Goal: Task Accomplishment & Management: Use online tool/utility

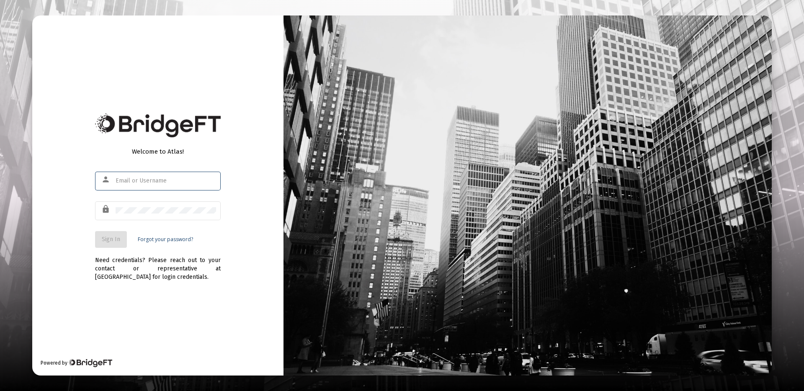
type input "[PERSON_NAME][EMAIL_ADDRESS][DOMAIN_NAME]"
click at [113, 242] on span "Sign In" at bounding box center [111, 239] width 18 height 7
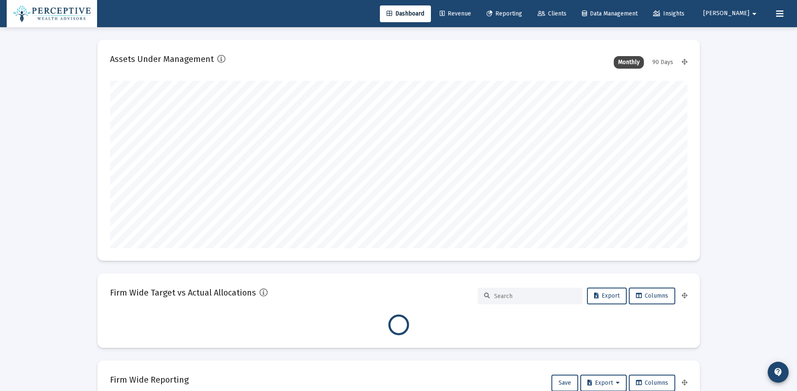
scroll to position [167, 578]
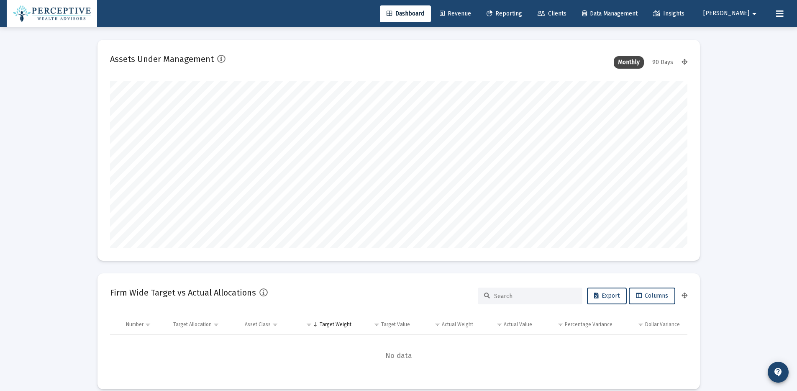
type input "[DATE]"
type input "[PERSON_NAME][EMAIL_ADDRESS][DOMAIN_NAME]"
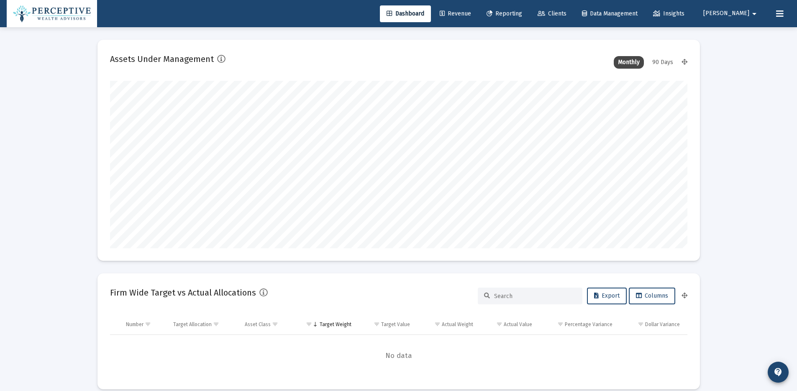
click at [756, 15] on mat-icon "arrow_drop_down" at bounding box center [755, 13] width 10 height 17
click at [493, 14] on div at bounding box center [398, 195] width 797 height 391
click at [471, 14] on span "Revenue" at bounding box center [455, 13] width 31 height 7
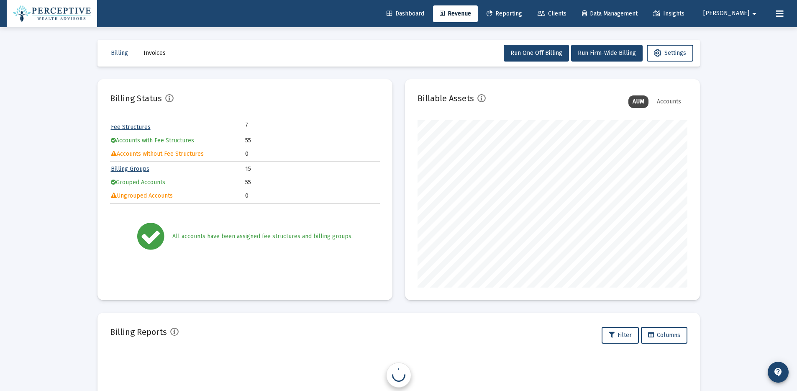
scroll to position [167, 270]
click at [617, 54] on span "Run Firm-Wide Billing" at bounding box center [607, 52] width 58 height 7
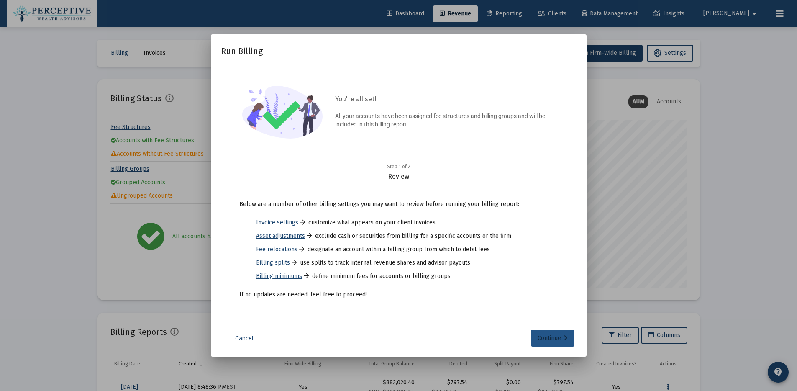
click at [546, 342] on div "Continue" at bounding box center [553, 338] width 30 height 17
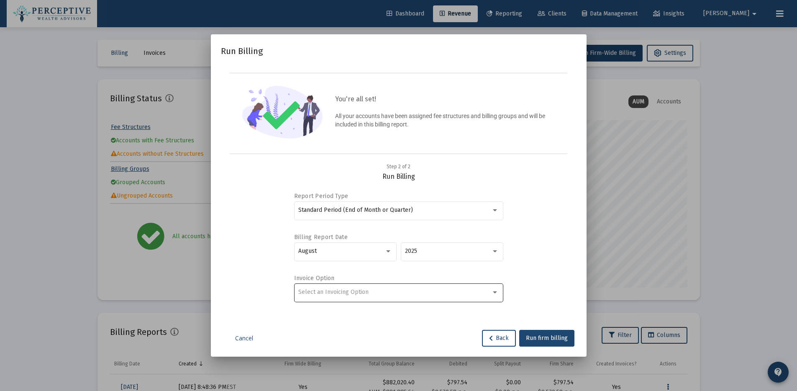
click at [498, 293] on div at bounding box center [495, 292] width 8 height 7
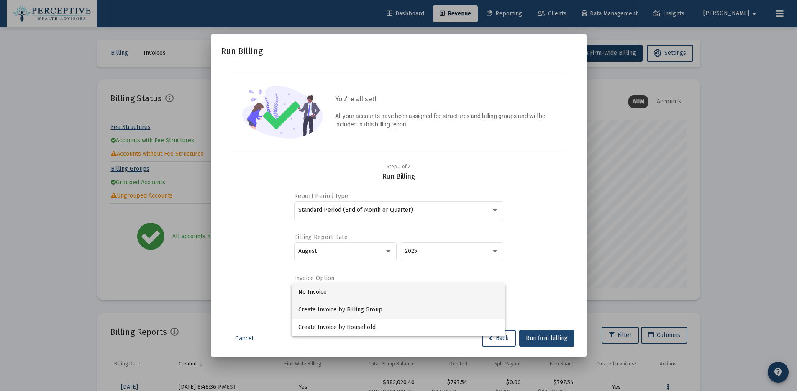
click at [440, 307] on span "Create Invoice by Billing Group" at bounding box center [398, 310] width 200 height 18
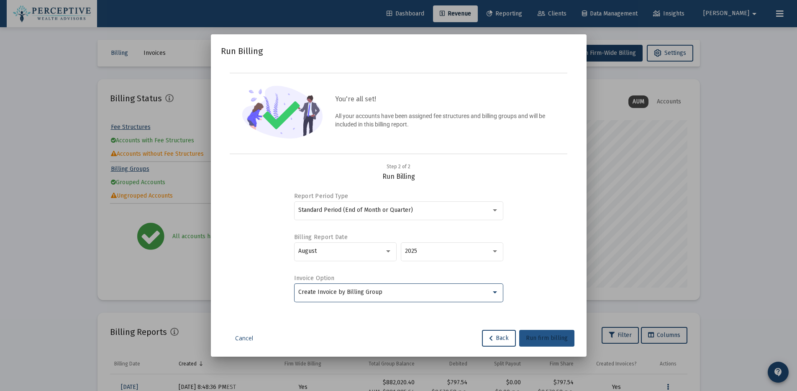
click at [566, 336] on span "Run firm billing" at bounding box center [547, 337] width 42 height 7
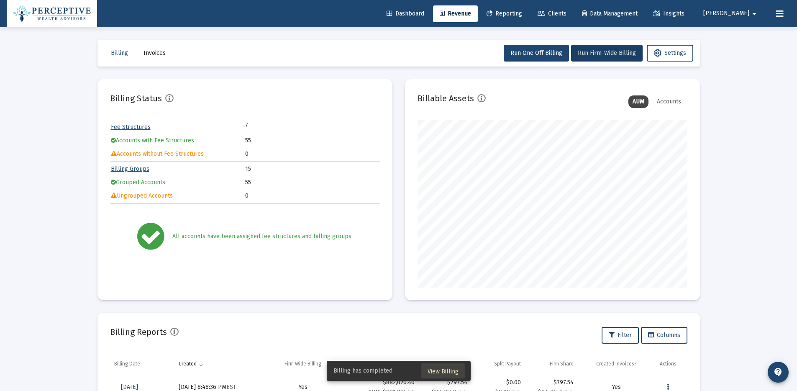
click at [449, 371] on span "View Billing" at bounding box center [443, 371] width 31 height 7
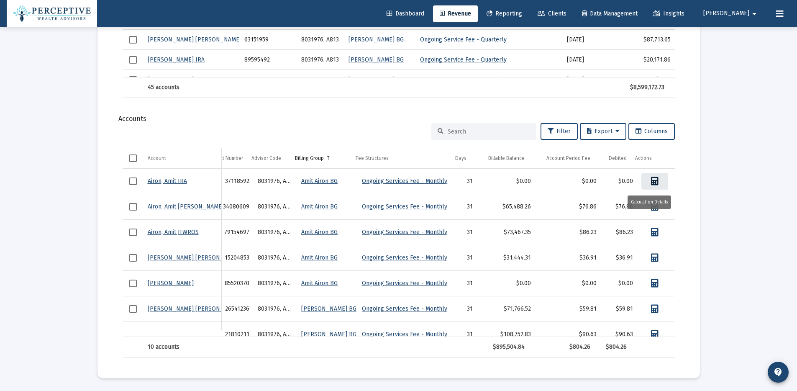
click at [655, 181] on link "Data grid" at bounding box center [655, 181] width 27 height 17
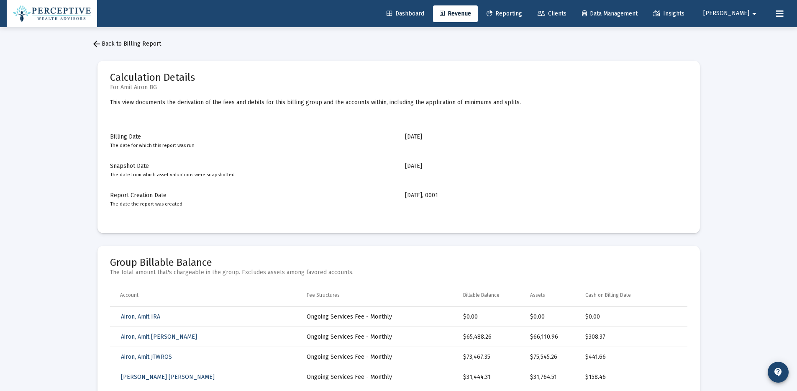
click at [155, 43] on span "arrow_back Back to Billing Report" at bounding box center [126, 43] width 69 height 7
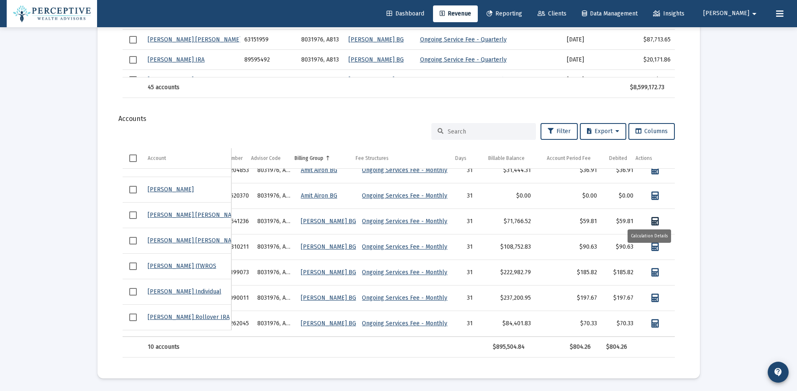
click at [652, 218] on icon "Data grid" at bounding box center [656, 221] width 8 height 8
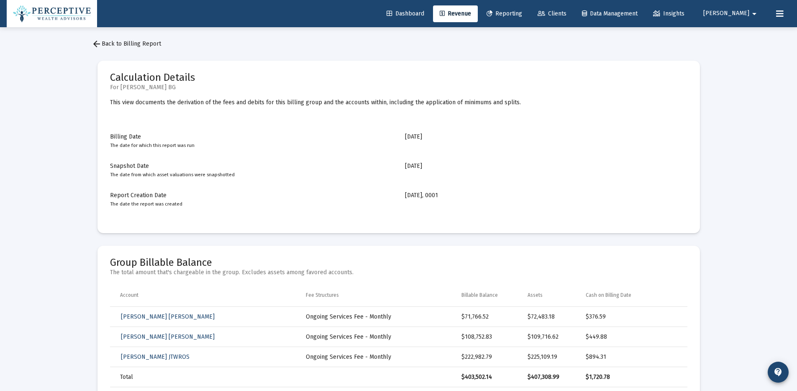
click at [136, 46] on span "arrow_back Back to Billing Report" at bounding box center [126, 43] width 69 height 7
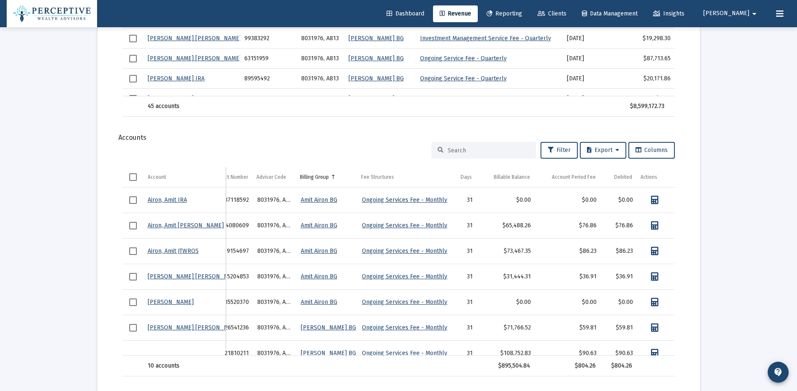
scroll to position [1, 23]
click at [656, 226] on icon "Data grid" at bounding box center [655, 224] width 8 height 8
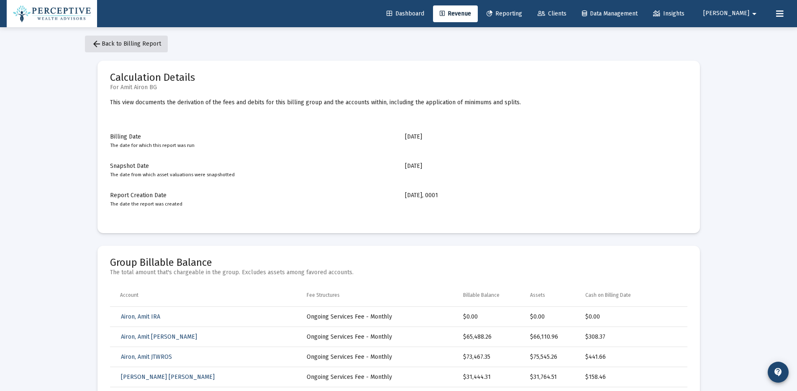
click at [147, 42] on span "arrow_back Back to Billing Report" at bounding box center [126, 43] width 69 height 7
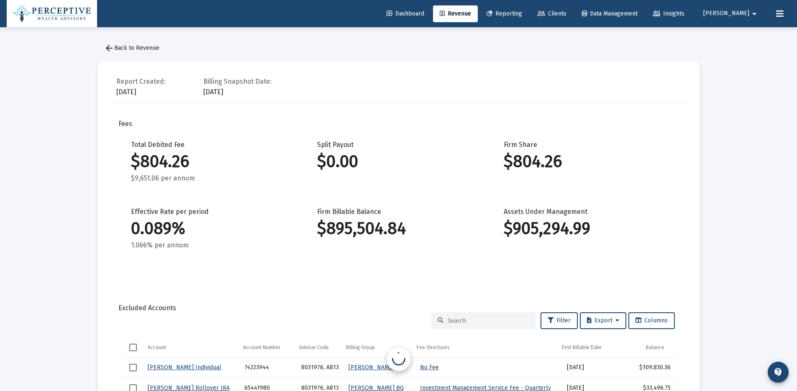
scroll to position [93, 0]
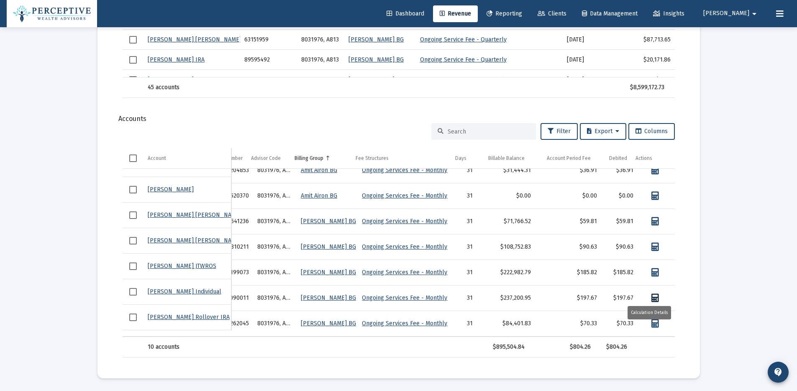
click at [652, 295] on icon "Data grid" at bounding box center [656, 298] width 8 height 8
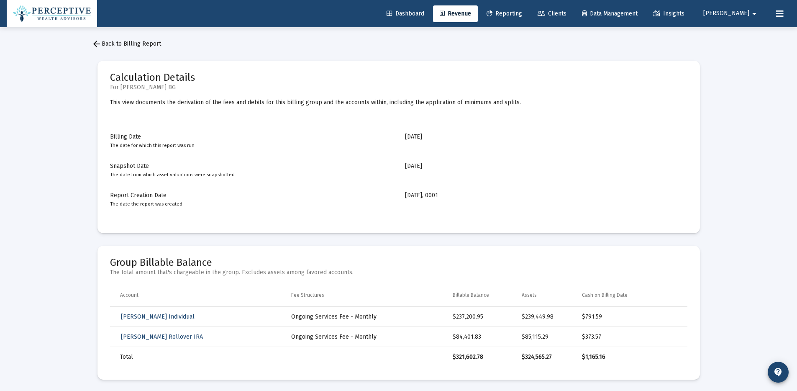
click at [471, 11] on span "Revenue" at bounding box center [455, 13] width 31 height 7
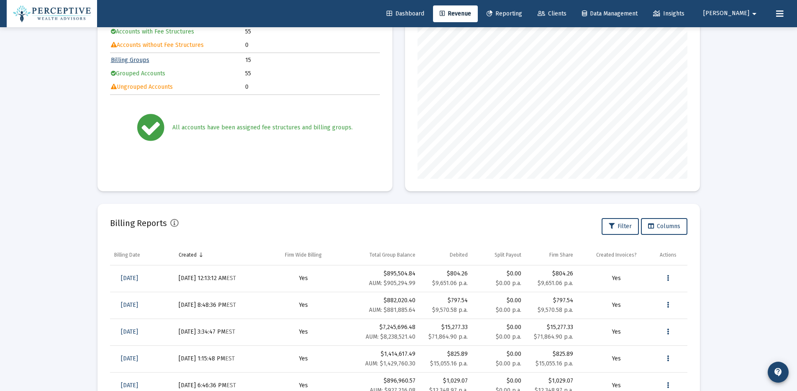
scroll to position [109, 0]
